Goal: Find specific page/section: Find specific page/section

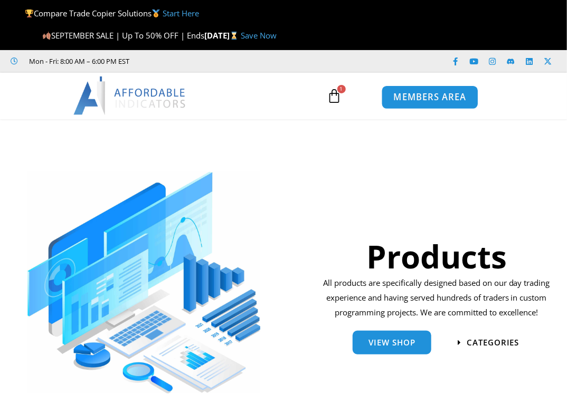
click at [405, 93] on span "MEMBERS AREA" at bounding box center [430, 97] width 72 height 9
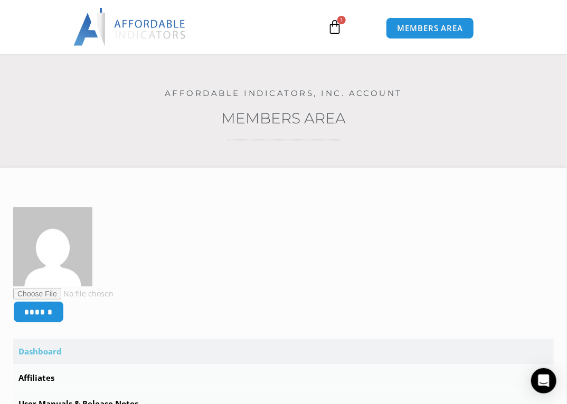
scroll to position [211, 0]
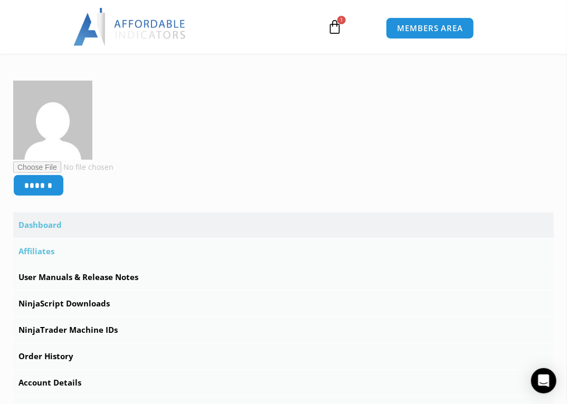
click at [36, 250] on link "Affiliates" at bounding box center [283, 251] width 540 height 25
